Goal: Find specific page/section: Locate item on page

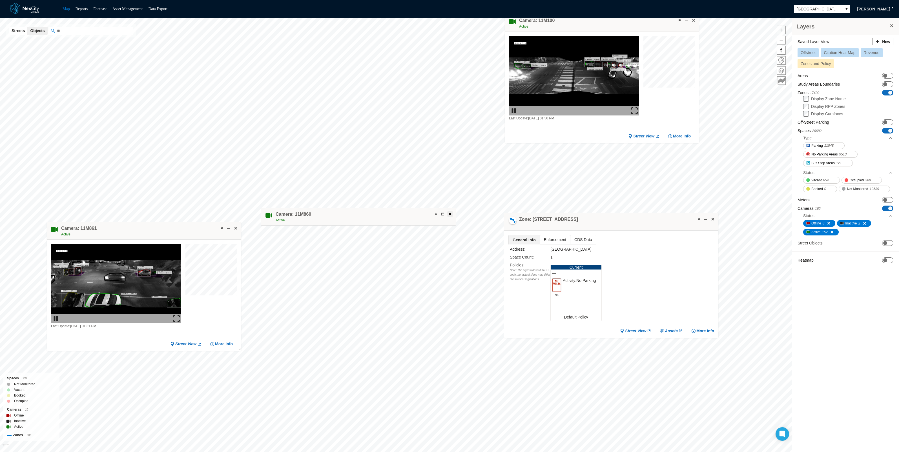
click at [451, 212] on span at bounding box center [450, 214] width 5 height 5
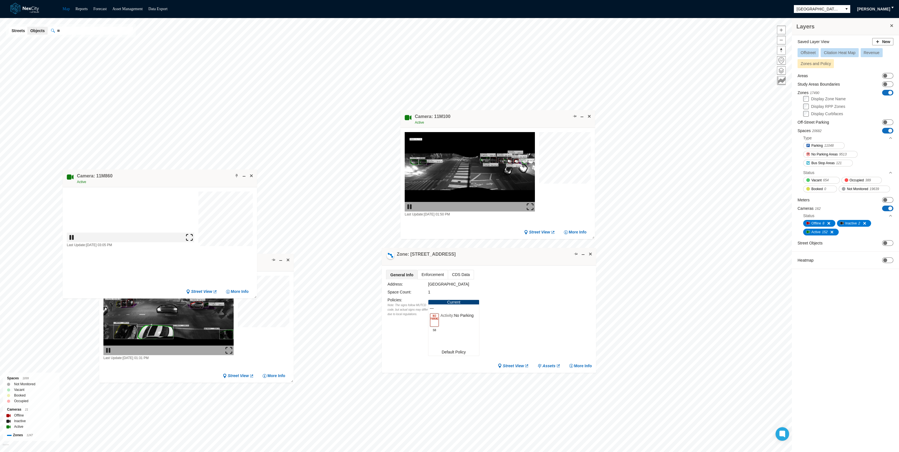
drag, startPoint x: 147, startPoint y: 331, endPoint x: 206, endPoint y: 179, distance: 162.7
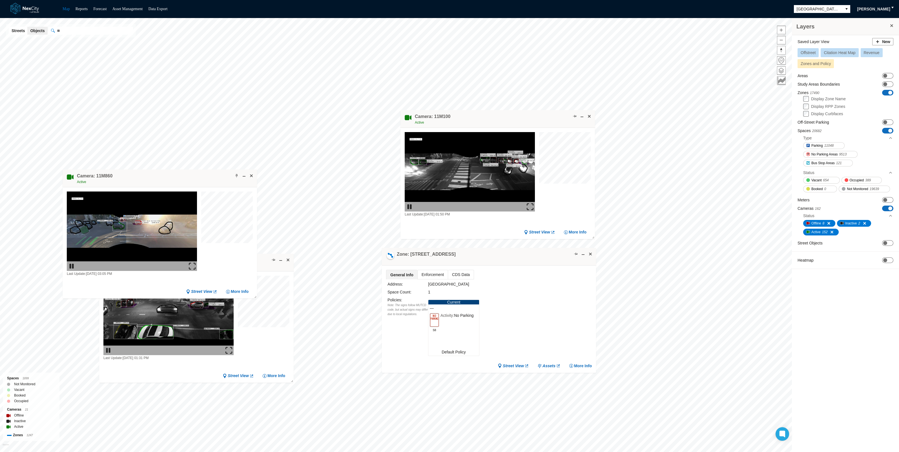
click at [206, 179] on div "Camera: 11M860 Active" at bounding box center [160, 179] width 194 height 18
click at [191, 265] on img at bounding box center [192, 266] width 7 height 7
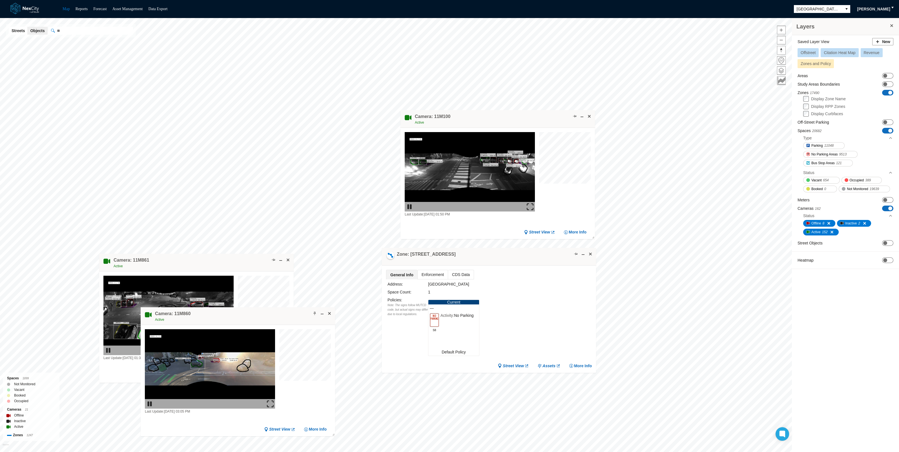
drag, startPoint x: 137, startPoint y: 176, endPoint x: 216, endPoint y: 316, distance: 160.5
click at [216, 316] on div "Camera: 11M860 Active" at bounding box center [238, 316] width 194 height 18
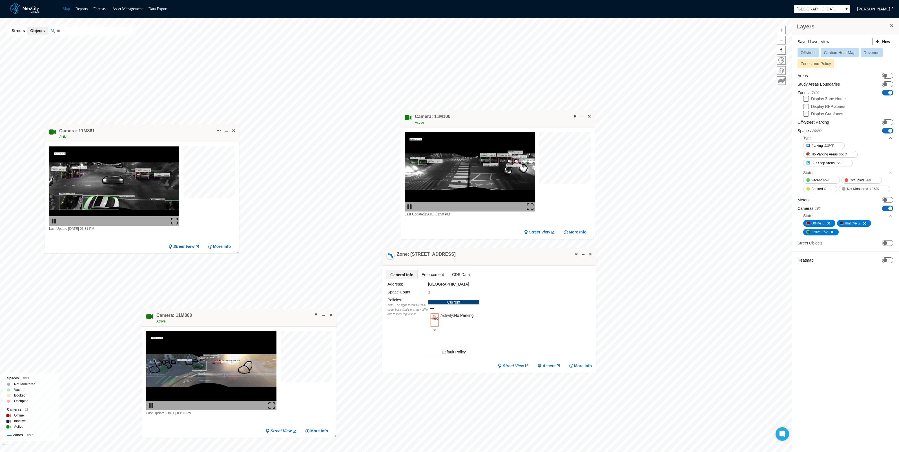
drag, startPoint x: 160, startPoint y: 258, endPoint x: 111, endPoint y: 134, distance: 133.7
click at [106, 129] on div "Camera: 11M861 Active" at bounding box center [142, 134] width 194 height 18
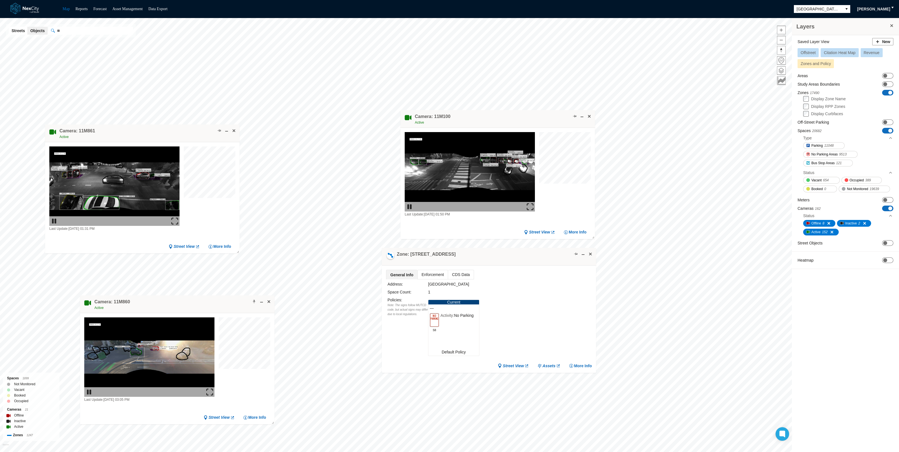
drag, startPoint x: 230, startPoint y: 317, endPoint x: 168, endPoint y: 303, distance: 63.5
click at [168, 303] on div "Camera: 11M860 Active" at bounding box center [177, 305] width 194 height 18
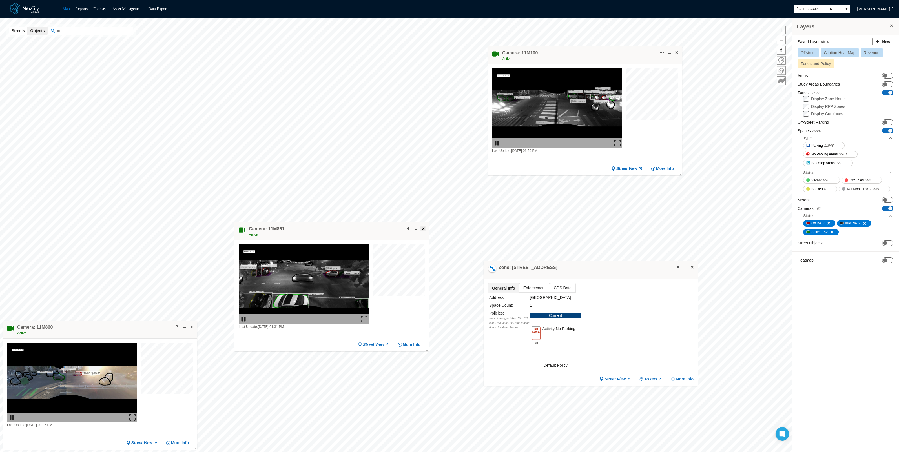
click at [424, 228] on span at bounding box center [423, 229] width 5 height 5
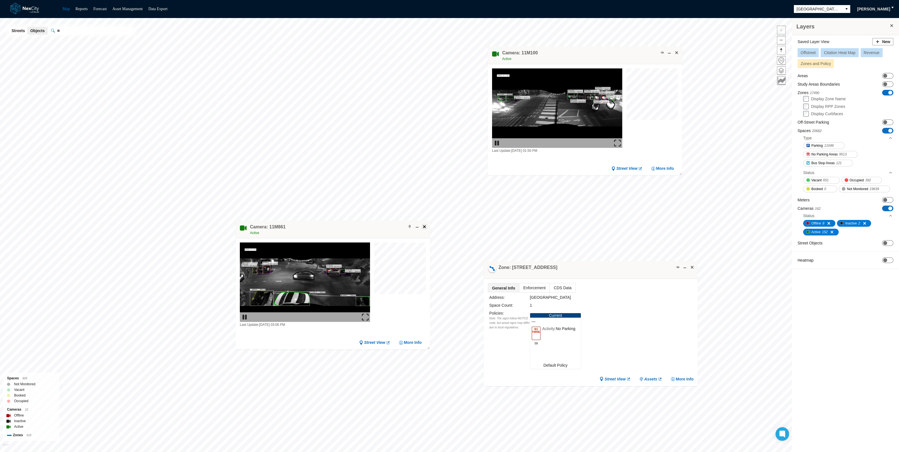
click at [425, 225] on span at bounding box center [424, 227] width 5 height 5
click at [423, 225] on span at bounding box center [424, 227] width 5 height 5
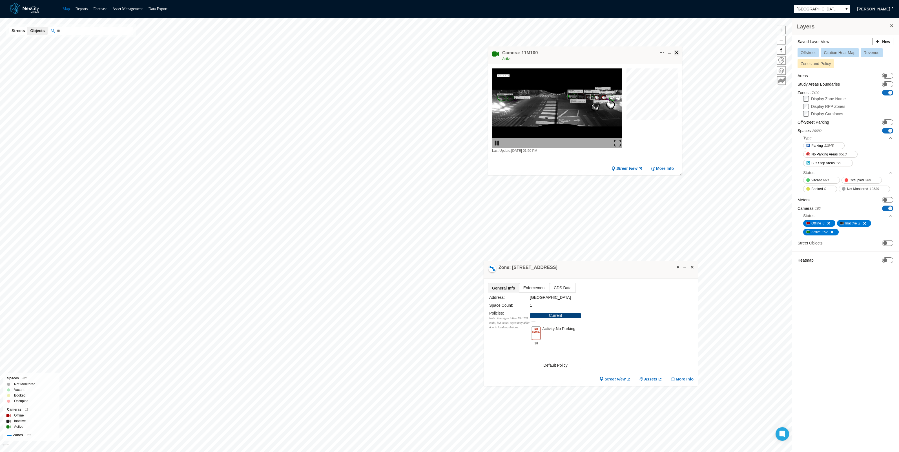
click at [678, 51] on span at bounding box center [676, 52] width 5 height 5
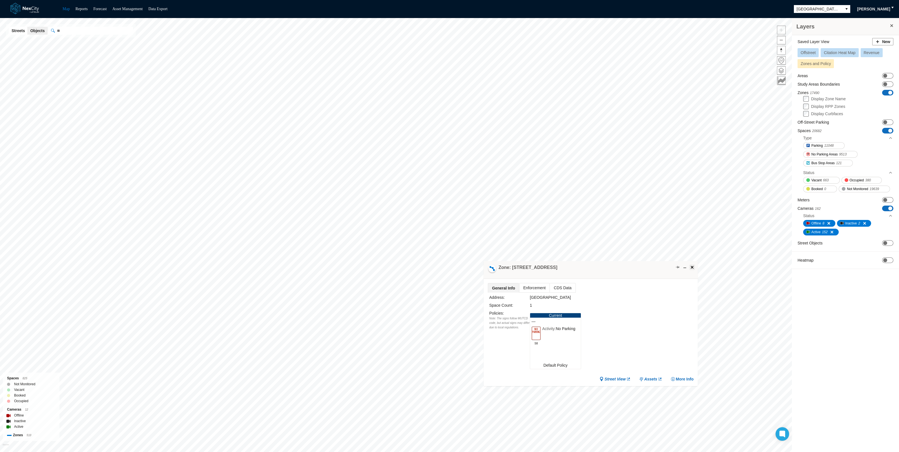
click at [691, 266] on span at bounding box center [692, 267] width 5 height 5
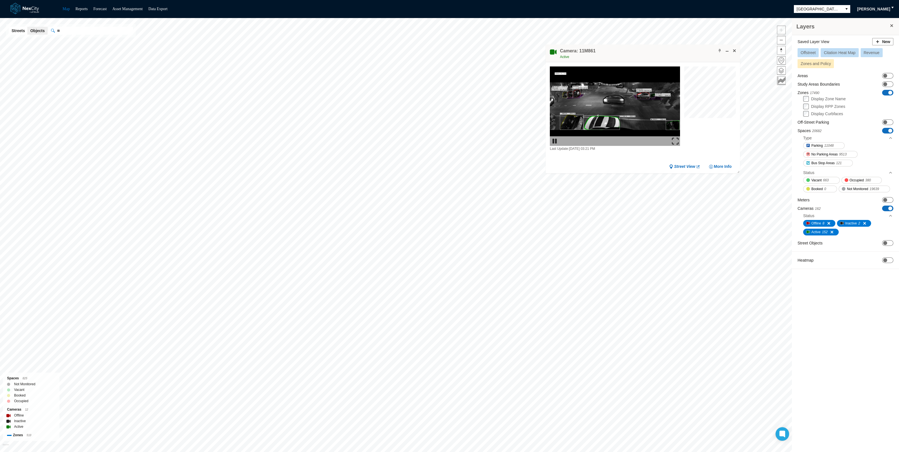
drag, startPoint x: 333, startPoint y: 227, endPoint x: 645, endPoint y: 49, distance: 359.7
click at [645, 49] on div "Camera: 11M861 Active" at bounding box center [643, 54] width 194 height 18
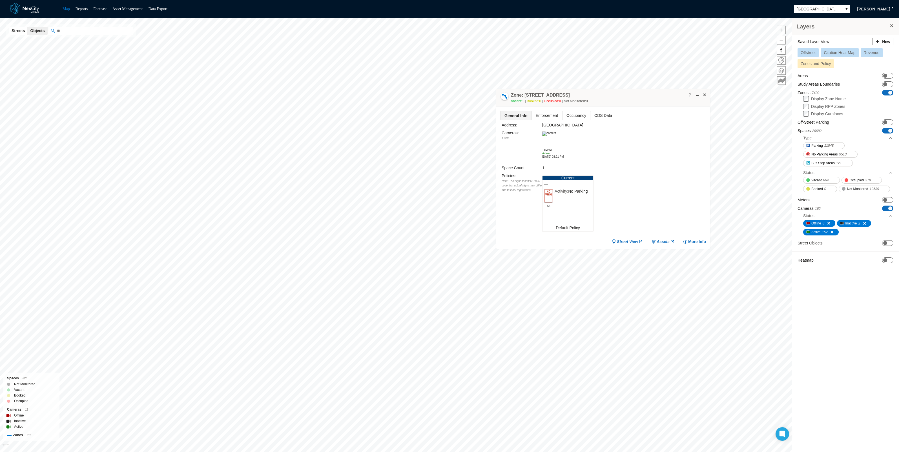
drag, startPoint x: 336, startPoint y: 237, endPoint x: 613, endPoint y: 97, distance: 310.9
click at [616, 96] on div "Zone: [STREET_ADDRESS] NPZ Vacant: 1 Booked: 0 Occupied: 0 Not Monitored: 0" at bounding box center [603, 98] width 214 height 18
click at [701, 96] on span at bounding box center [703, 96] width 5 height 5
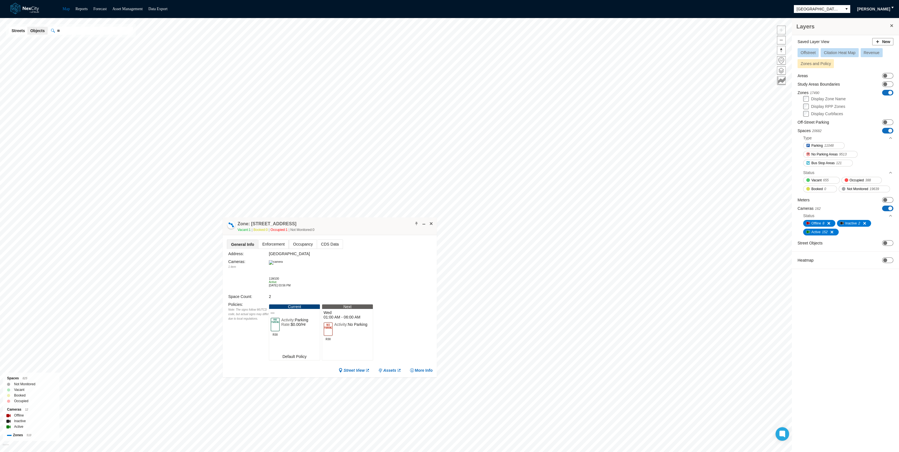
click at [282, 265] on img at bounding box center [276, 262] width 14 height 5
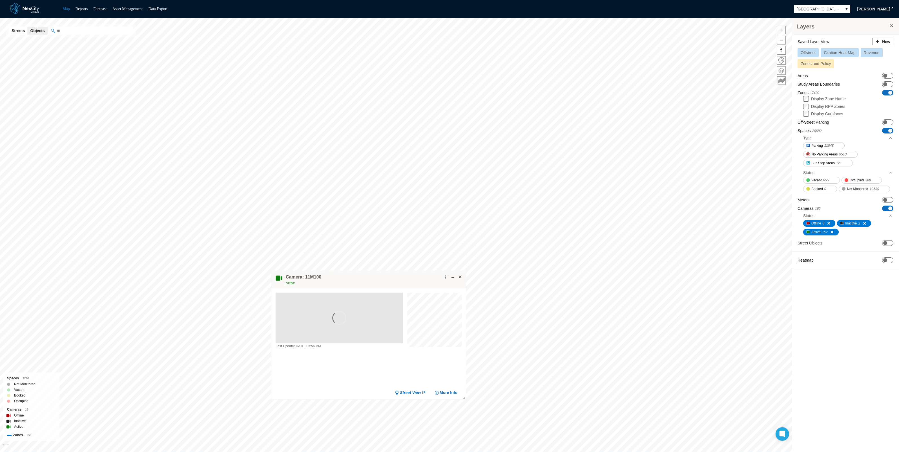
drag, startPoint x: 486, startPoint y: 245, endPoint x: 340, endPoint y: 286, distance: 152.5
click at [340, 286] on div "Camera: 11M100 Active" at bounding box center [368, 280] width 194 height 18
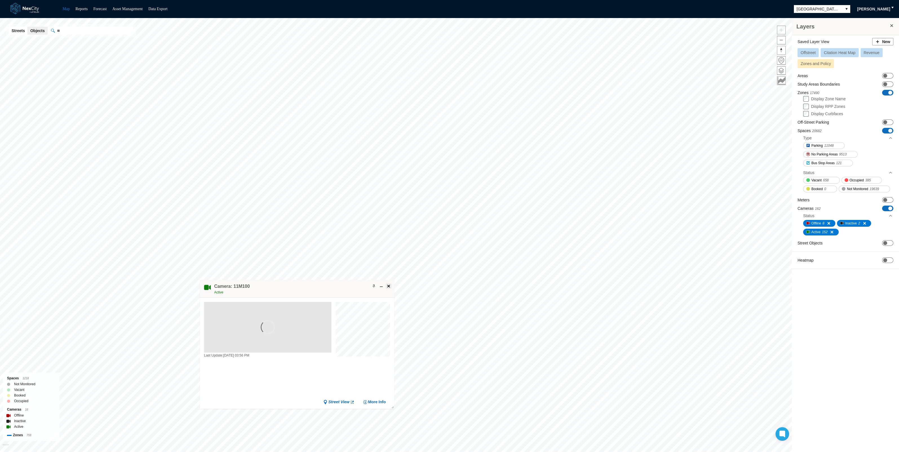
click at [386, 286] on span at bounding box center [388, 286] width 5 height 5
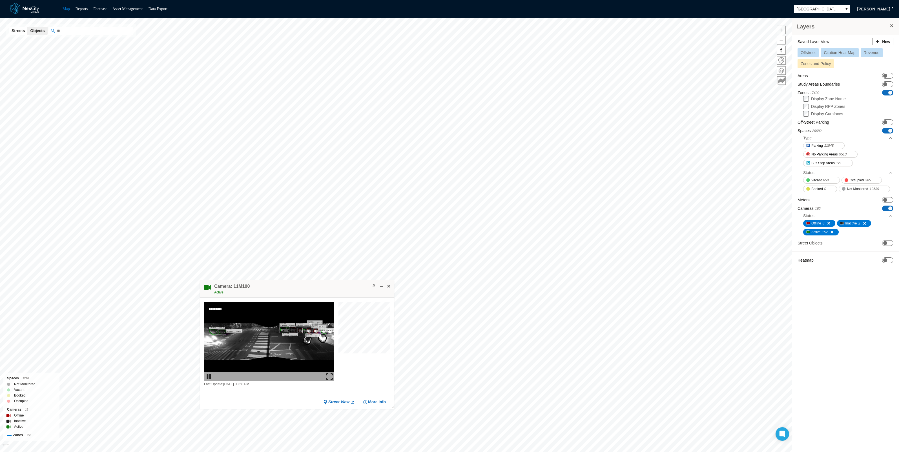
click at [327, 376] on img at bounding box center [329, 376] width 7 height 7
